Goal: Find specific page/section: Find specific page/section

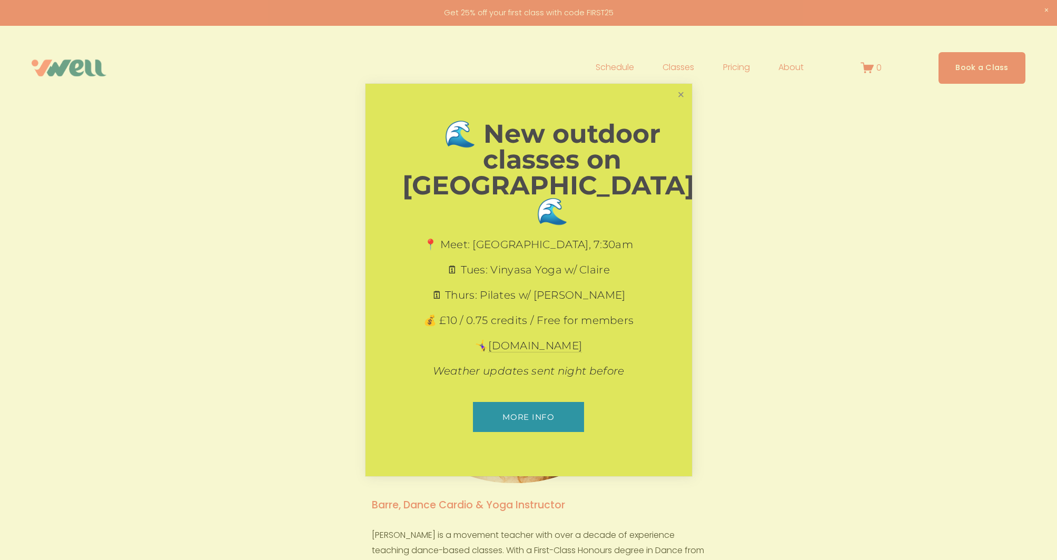
click at [681, 104] on link "Close" at bounding box center [681, 94] width 18 height 18
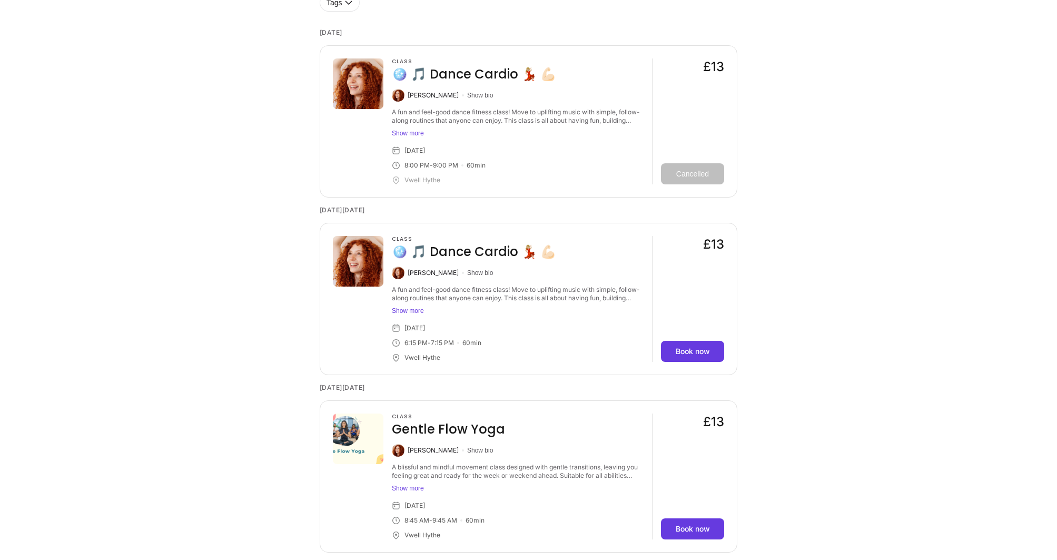
scroll to position [918, 0]
click at [409, 484] on button "Show more" at bounding box center [518, 488] width 252 height 8
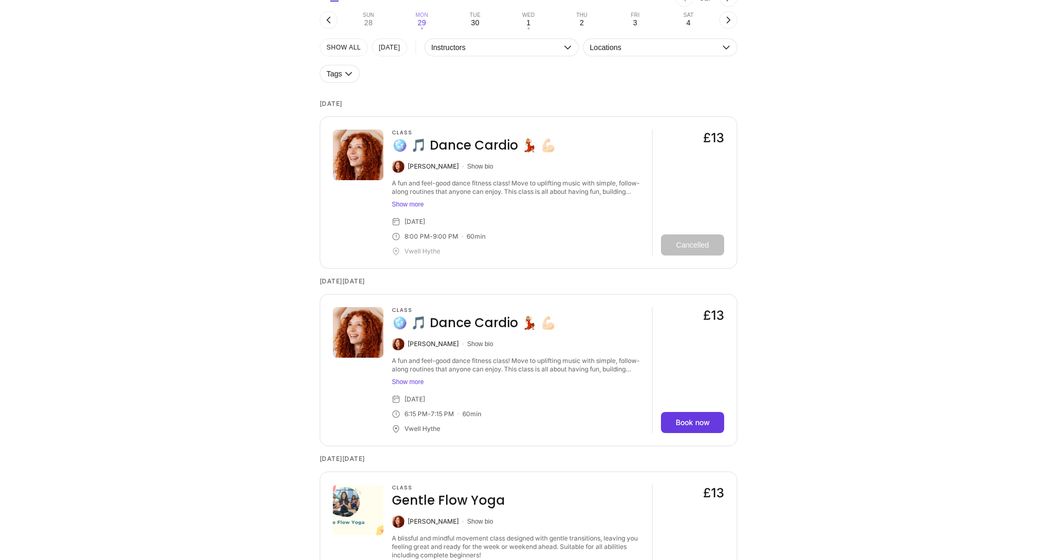
scroll to position [838, 0]
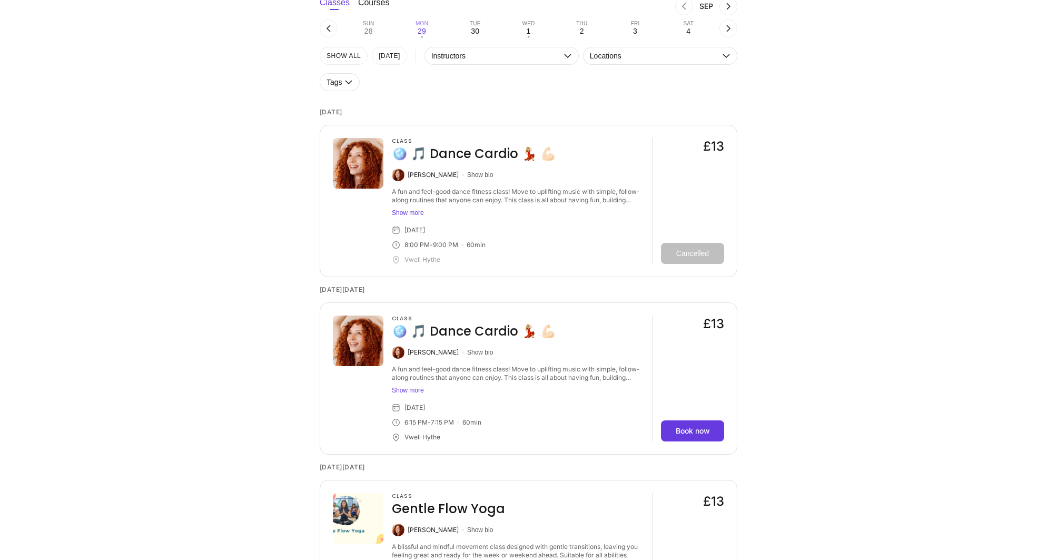
click at [406, 209] on button "Show more" at bounding box center [518, 213] width 252 height 8
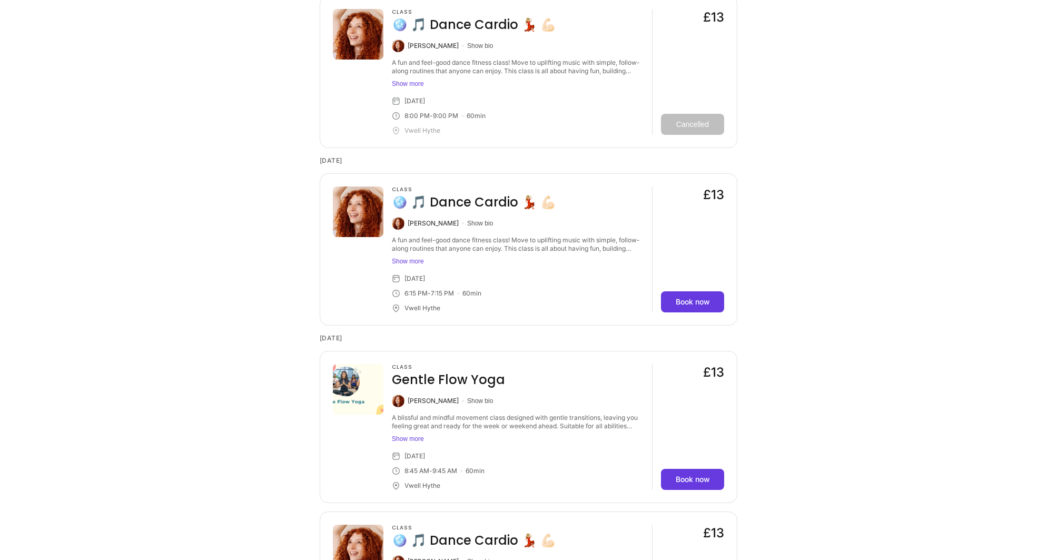
scroll to position [2542, 0]
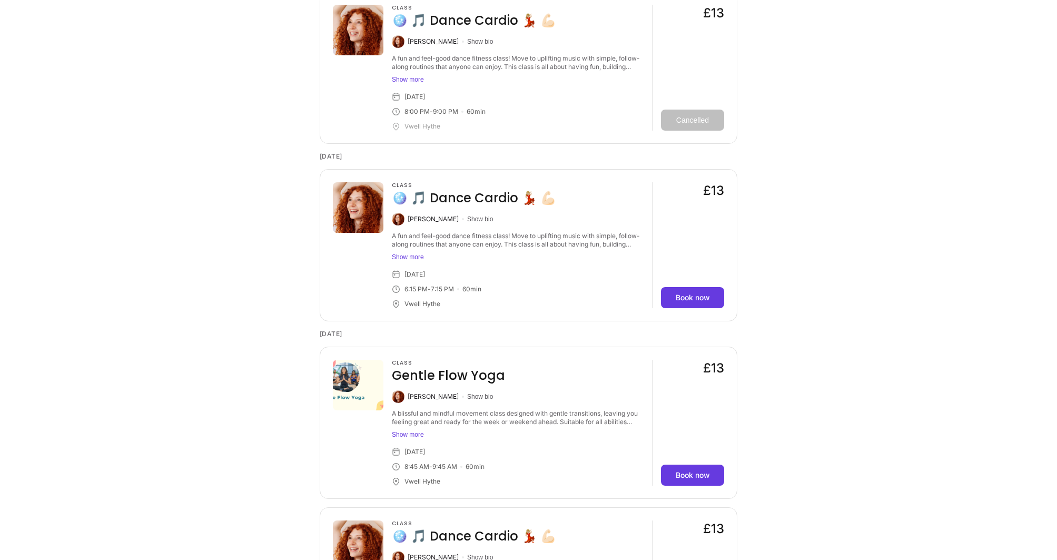
click at [415, 300] on div "Vwell Hythe" at bounding box center [423, 304] width 36 height 8
click at [398, 300] on icon at bounding box center [396, 304] width 8 height 8
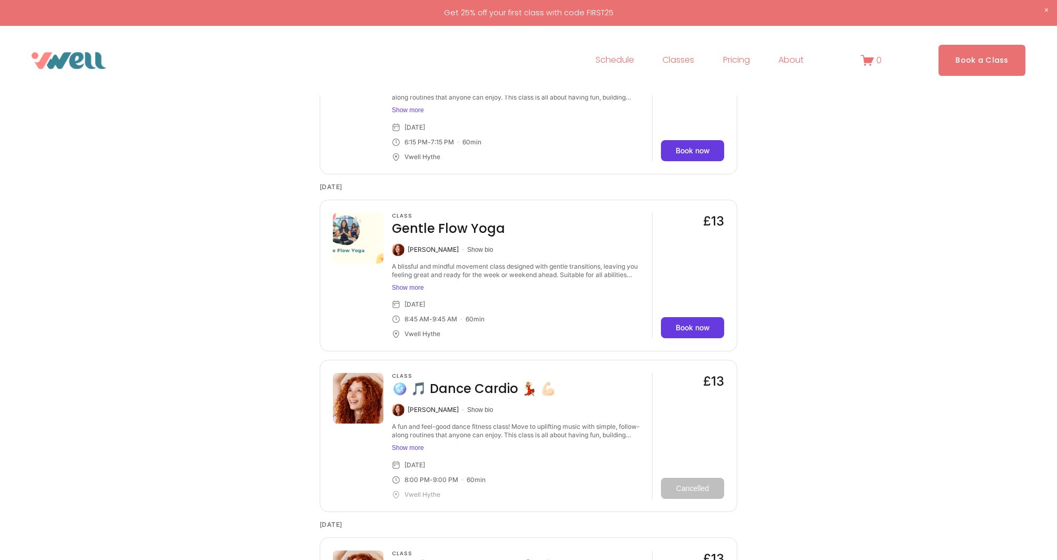
scroll to position [2157, 0]
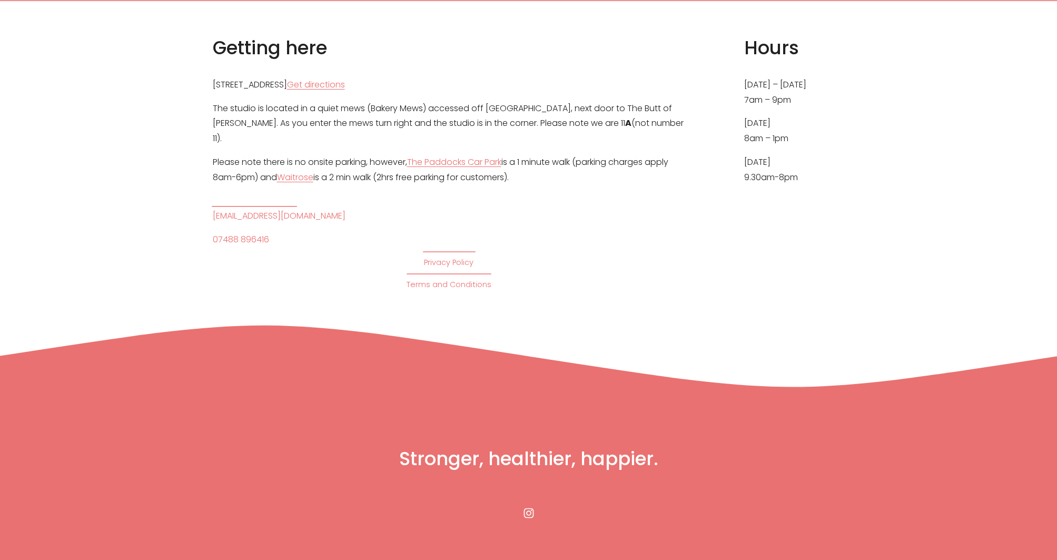
scroll to position [5770, 0]
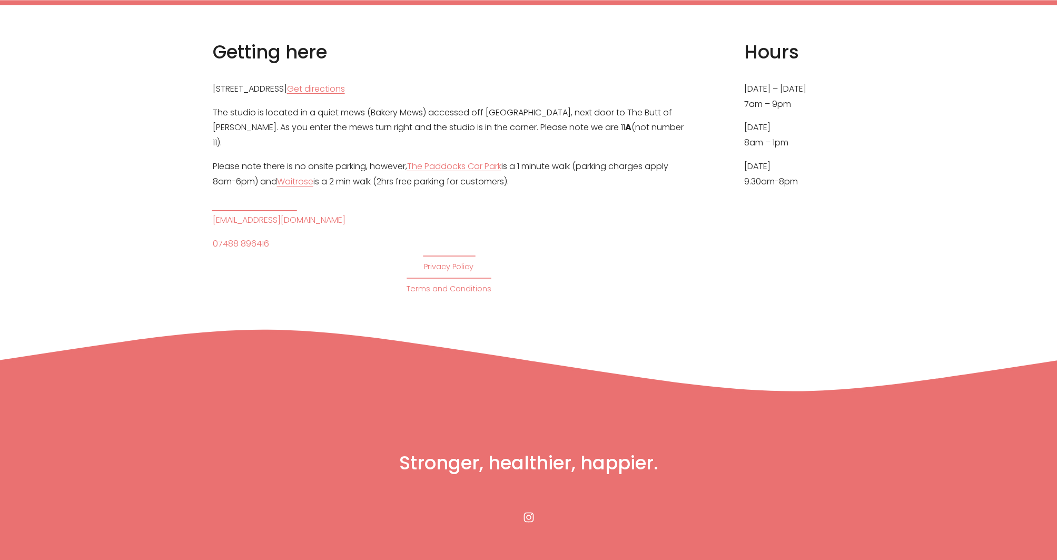
drag, startPoint x: 544, startPoint y: 164, endPoint x: 202, endPoint y: 157, distance: 341.4
click at [202, 157] on div "Getting here 11A Theatre Street, Hythe, CT21 5LD Get directions The studio is l…" at bounding box center [528, 168] width 1057 height 256
click at [544, 176] on div "Getting here 11A Theatre Street, Hythe, CT21 5LD Get directions The studio is l…" at bounding box center [449, 168] width 473 height 256
click at [457, 159] on link "The Paddocks Car Park" at bounding box center [454, 166] width 94 height 15
